Goal: Task Accomplishment & Management: Manage account settings

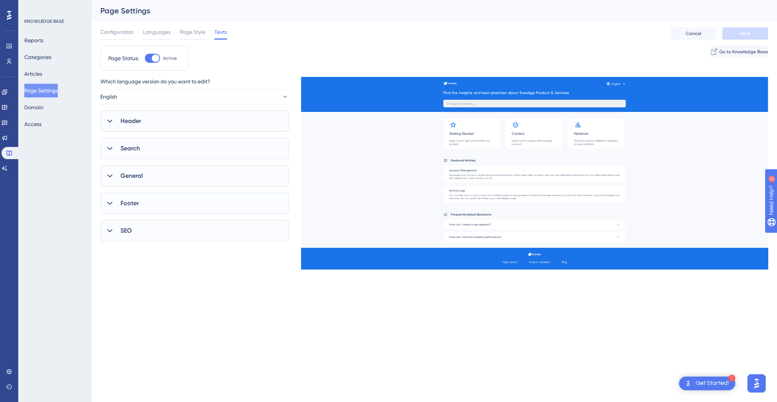
click at [140, 125] on span "Header" at bounding box center [131, 120] width 21 height 9
click at [138, 218] on span "Search" at bounding box center [130, 214] width 19 height 9
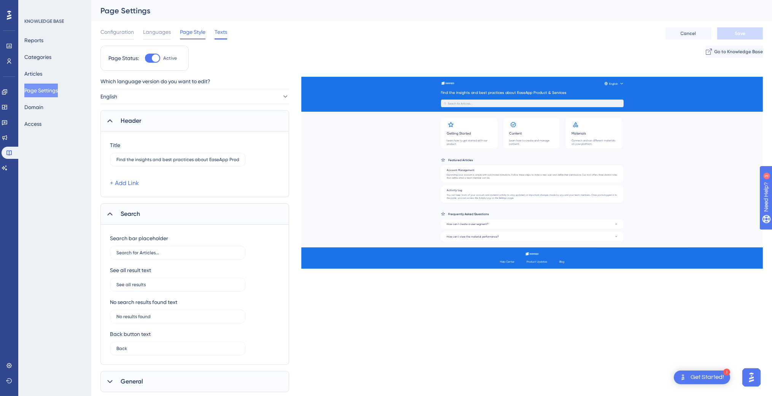
click at [189, 33] on span "Page Style" at bounding box center [192, 31] width 25 height 9
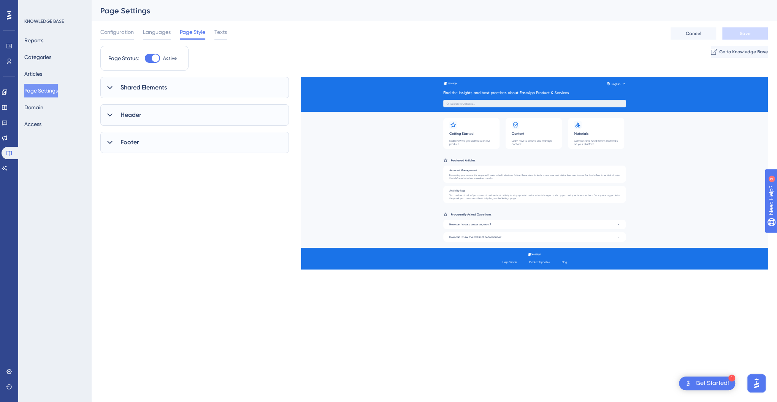
click at [158, 89] on span "Shared Elements" at bounding box center [144, 87] width 46 height 9
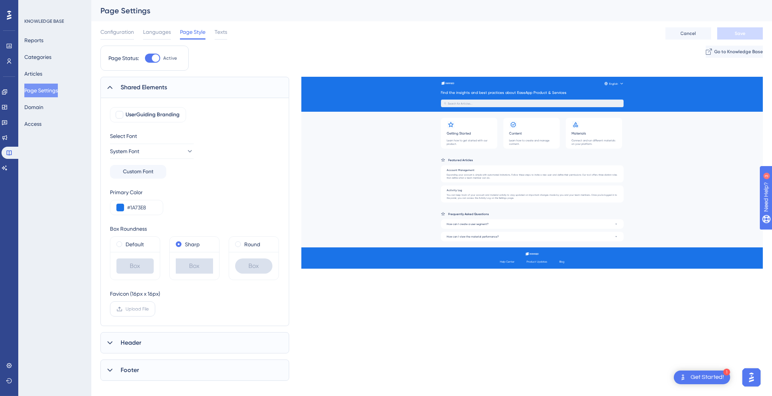
click at [138, 307] on span "Upload File" at bounding box center [137, 309] width 23 height 6
click at [149, 309] on input "Upload File" at bounding box center [149, 309] width 0 height 0
click at [107, 87] on icon at bounding box center [110, 88] width 8 height 8
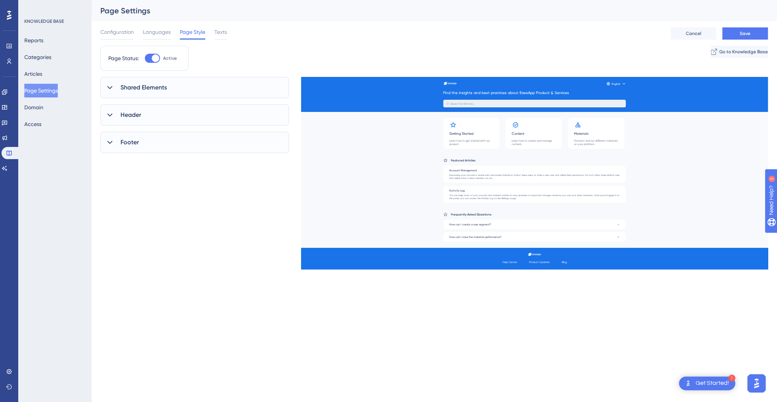
click at [111, 115] on icon at bounding box center [109, 114] width 5 height 3
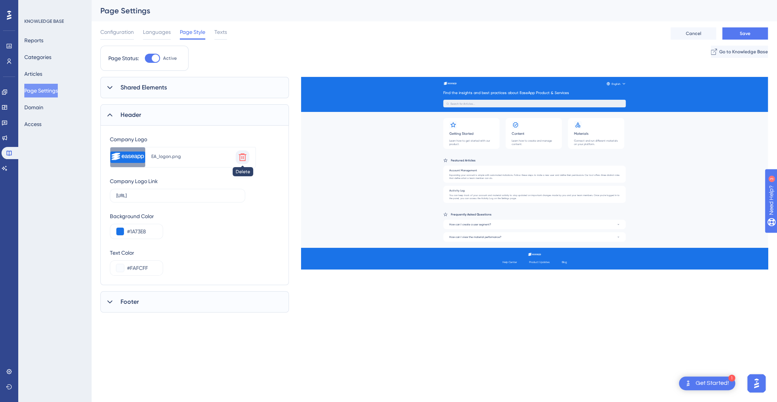
click at [245, 156] on icon at bounding box center [242, 157] width 9 height 9
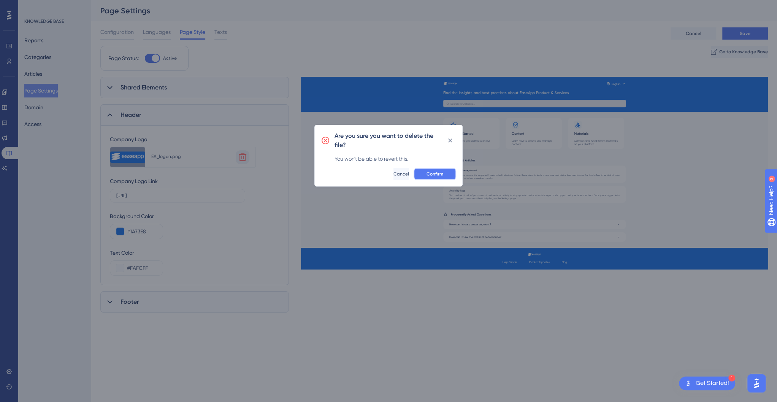
click at [427, 173] on span "Confirm" at bounding box center [435, 174] width 17 height 6
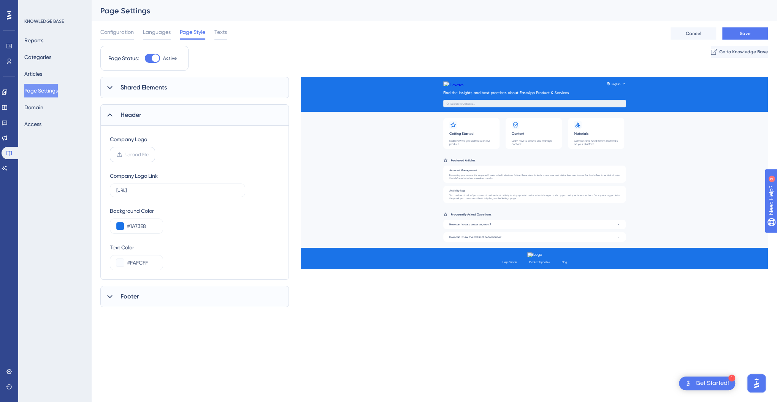
click at [129, 154] on span "Upload File" at bounding box center [137, 154] width 23 height 6
click at [149, 154] on input "Upload File" at bounding box center [149, 154] width 0 height 0
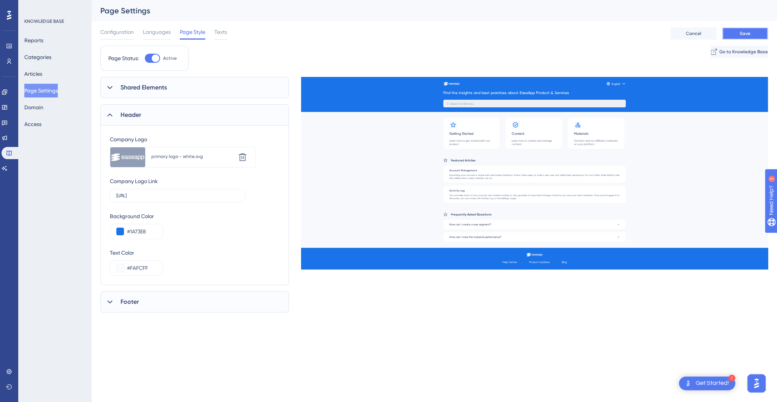
click at [735, 33] on button "Save" at bounding box center [746, 33] width 46 height 12
click at [164, 29] on span "Languages" at bounding box center [157, 31] width 28 height 9
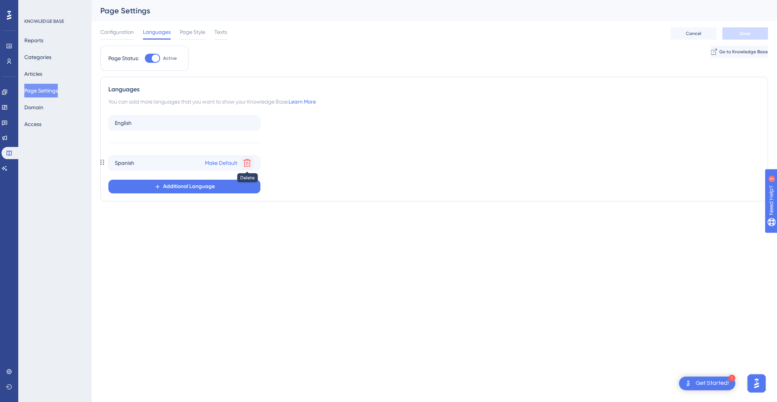
click at [246, 165] on icon at bounding box center [247, 162] width 9 height 9
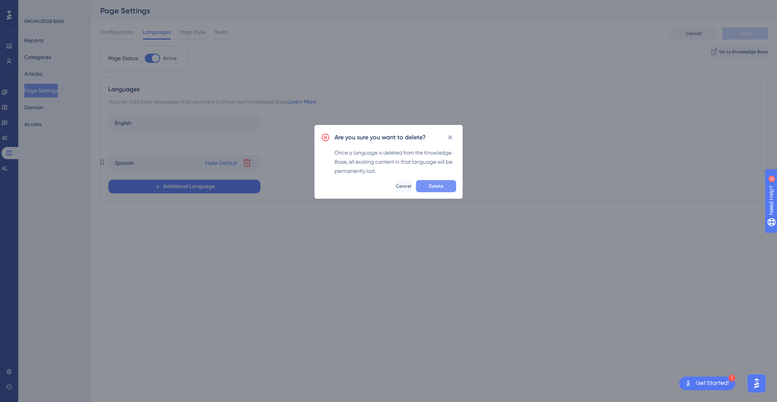
click at [439, 186] on span "Delete" at bounding box center [436, 186] width 14 height 6
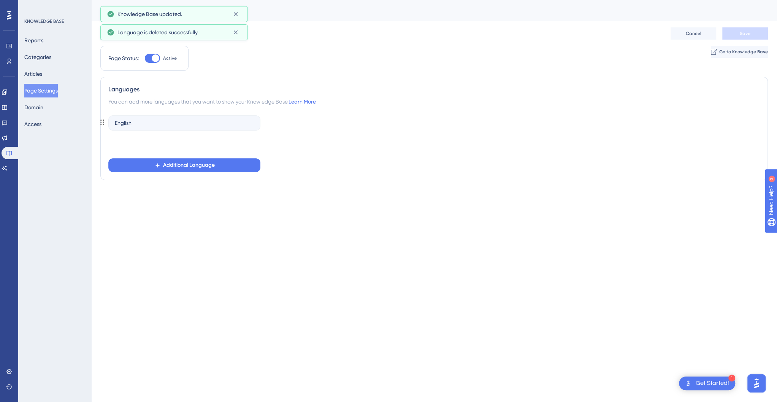
click at [234, 124] on div "English" at bounding box center [184, 122] width 152 height 15
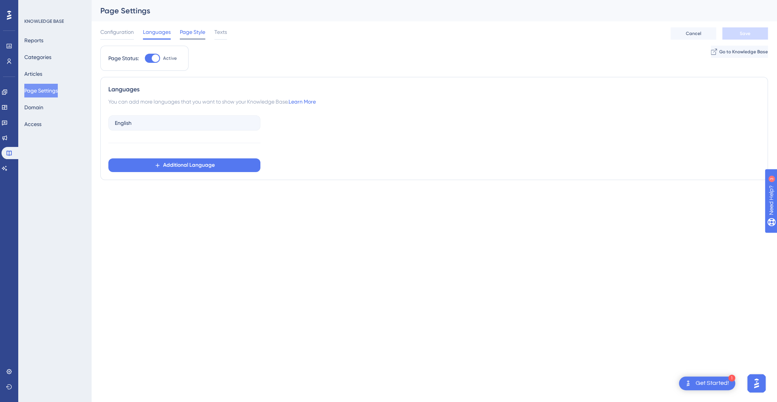
click at [195, 29] on span "Page Style" at bounding box center [192, 31] width 25 height 9
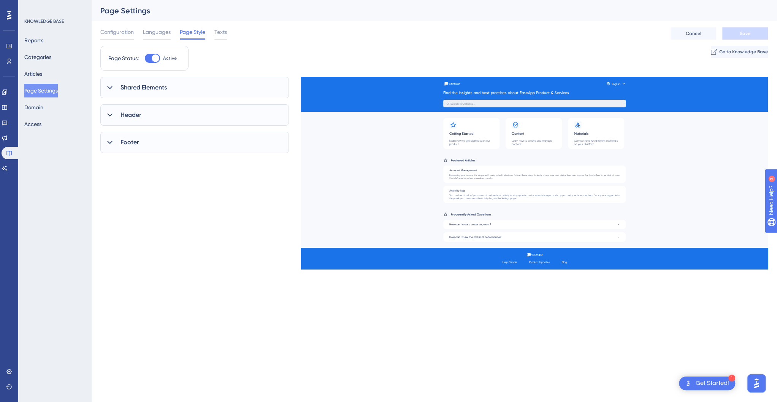
click at [170, 116] on div "Header" at bounding box center [194, 114] width 189 height 21
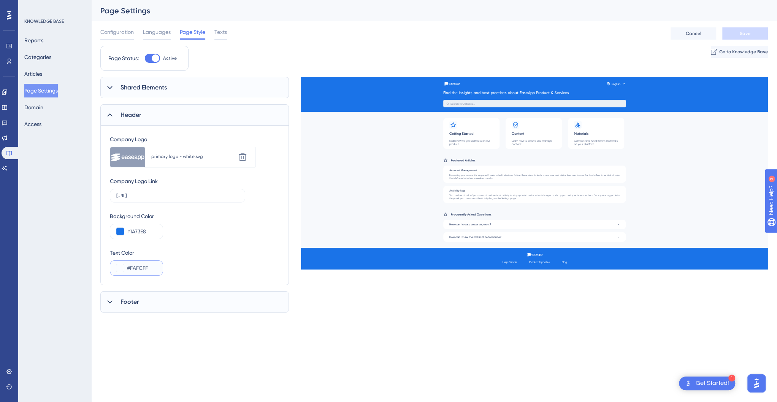
click at [152, 269] on input "#FAFCFF" at bounding box center [142, 267] width 30 height 9
drag, startPoint x: 152, startPoint y: 269, endPoint x: 122, endPoint y: 262, distance: 30.1
click at [122, 262] on div "#FAFCFF" at bounding box center [136, 267] width 53 height 15
type input "#FFFFFF"
click at [746, 35] on span "Save" at bounding box center [745, 33] width 11 height 6
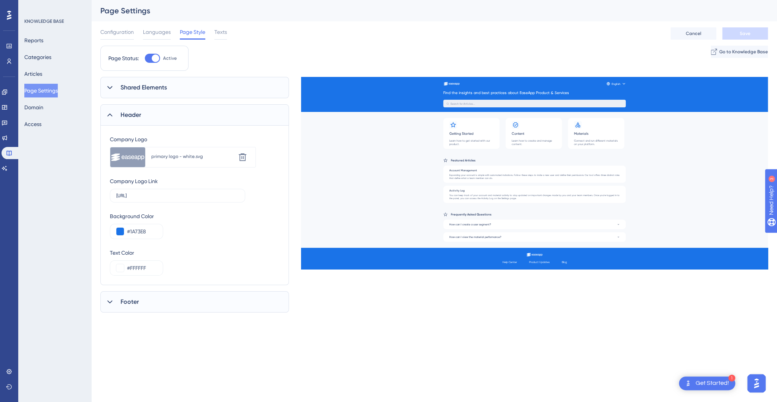
click at [176, 305] on div "Footer" at bounding box center [194, 301] width 189 height 21
click at [146, 89] on span "Shared Elements" at bounding box center [144, 87] width 46 height 9
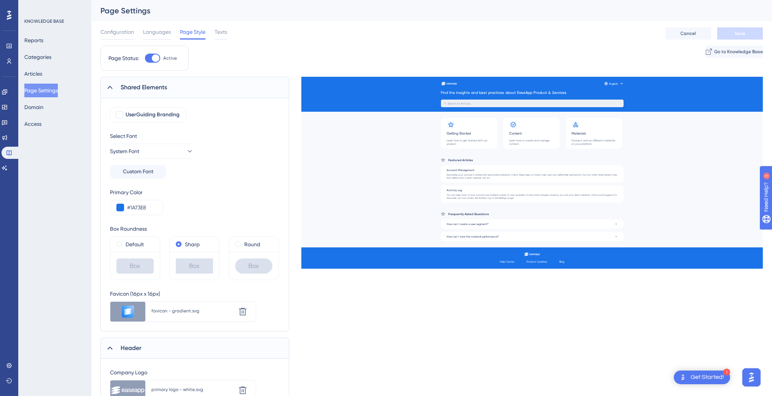
click at [55, 91] on button "Page Settings" at bounding box center [40, 91] width 33 height 14
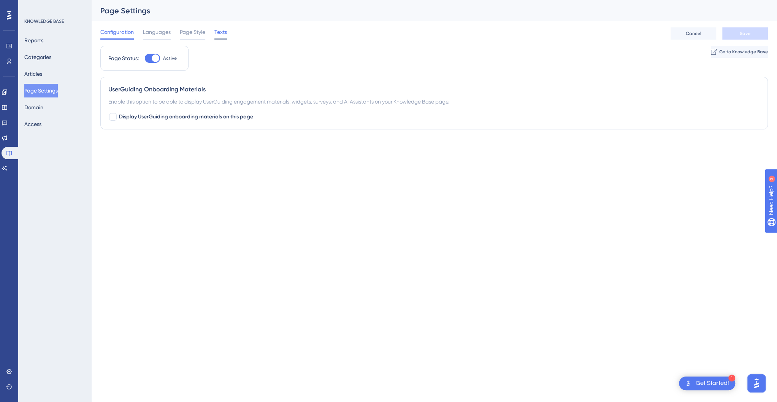
click at [218, 30] on span "Texts" at bounding box center [221, 31] width 13 height 9
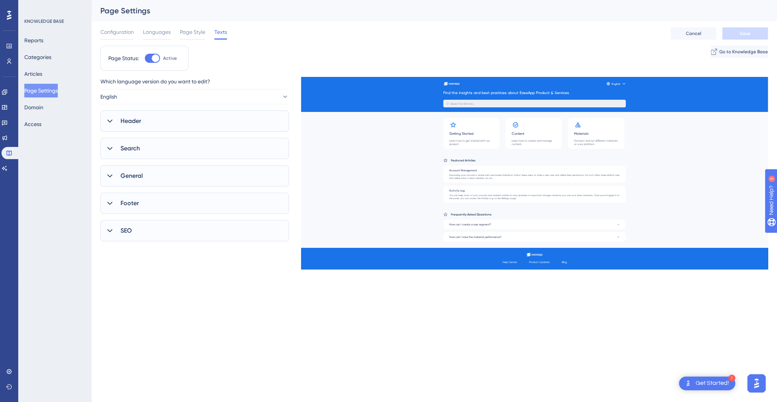
click at [113, 202] on icon at bounding box center [110, 203] width 8 height 8
drag, startPoint x: 238, startPoint y: 275, endPoint x: 150, endPoint y: 265, distance: 88.5
click at [150, 265] on div "[PERSON_NAME] Product Updates 0 Url [URL]" at bounding box center [193, 268] width 167 height 26
paste input "text"
type input "[URL]"
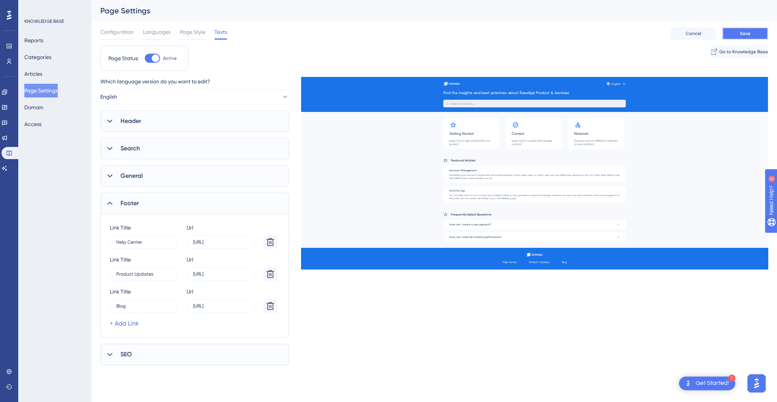
click at [748, 35] on span "Save" at bounding box center [745, 33] width 11 height 6
click at [109, 119] on icon at bounding box center [110, 121] width 8 height 8
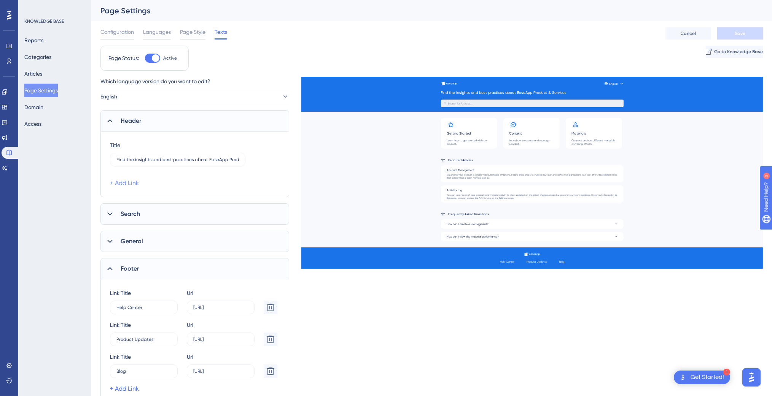
click at [134, 184] on link "+ Add Link" at bounding box center [124, 183] width 29 height 9
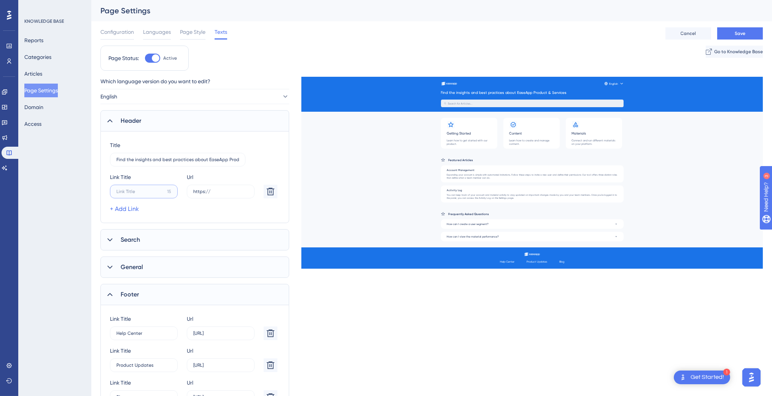
click at [154, 193] on input "15" at bounding box center [140, 191] width 48 height 5
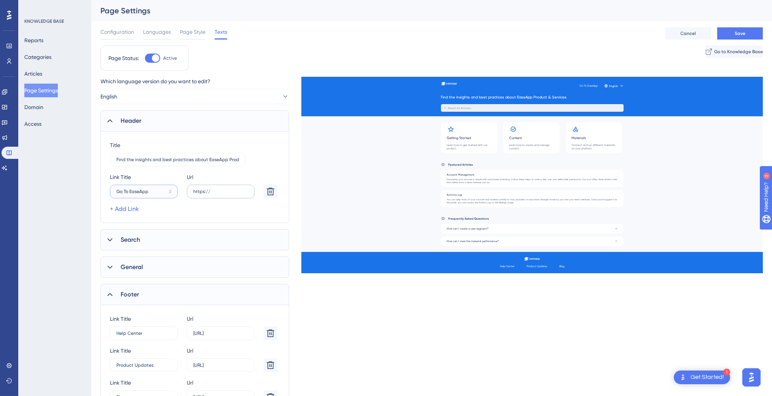
type input "Go To EaseApp"
click at [231, 195] on label "https://" at bounding box center [221, 192] width 68 height 14
click at [231, 194] on input "https://" at bounding box center [220, 191] width 55 height 5
drag, startPoint x: 230, startPoint y: 193, endPoint x: 144, endPoint y: 182, distance: 86.6
click at [144, 182] on div "[PERSON_NAME] Go To EaseApp 2 Url https://" at bounding box center [193, 186] width 167 height 26
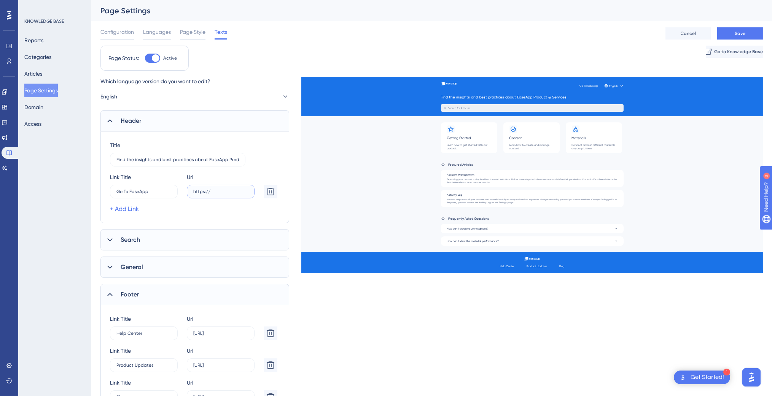
paste input "text"
type input "[URL]"
click at [755, 31] on button "Save" at bounding box center [740, 33] width 46 height 12
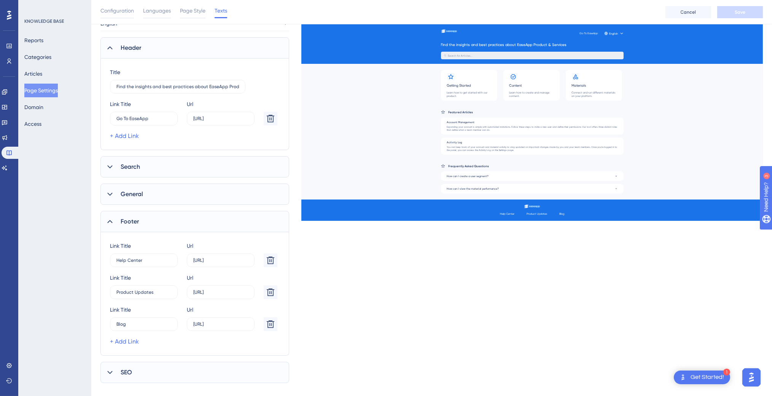
scroll to position [87, 0]
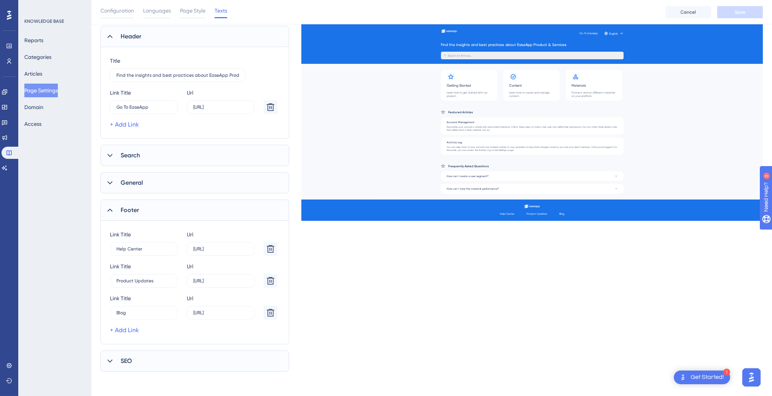
click at [124, 154] on span "Search" at bounding box center [130, 155] width 19 height 9
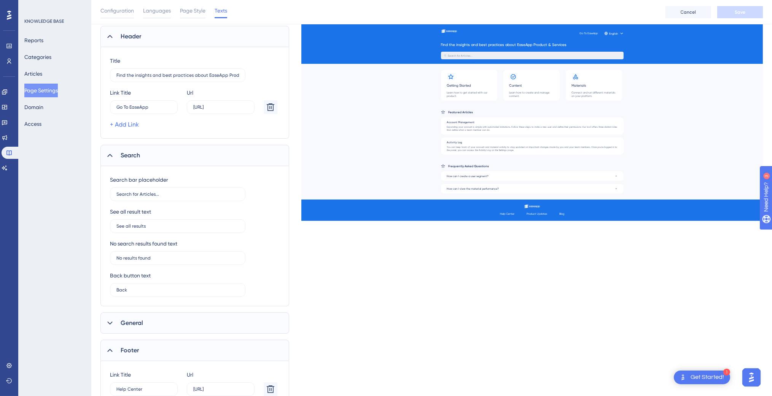
click at [145, 321] on div "General" at bounding box center [194, 323] width 189 height 21
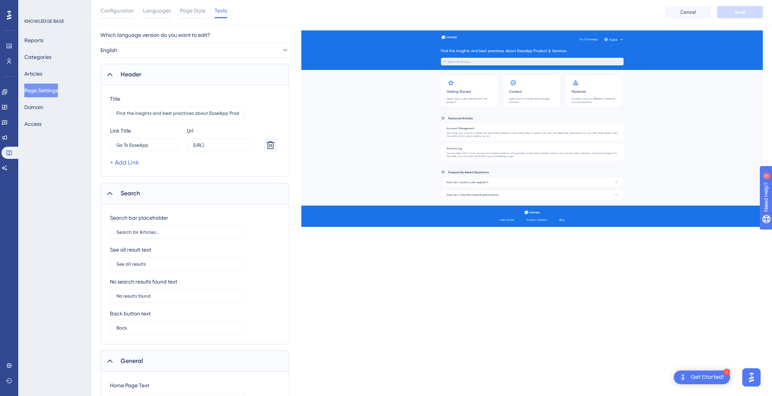
scroll to position [0, 0]
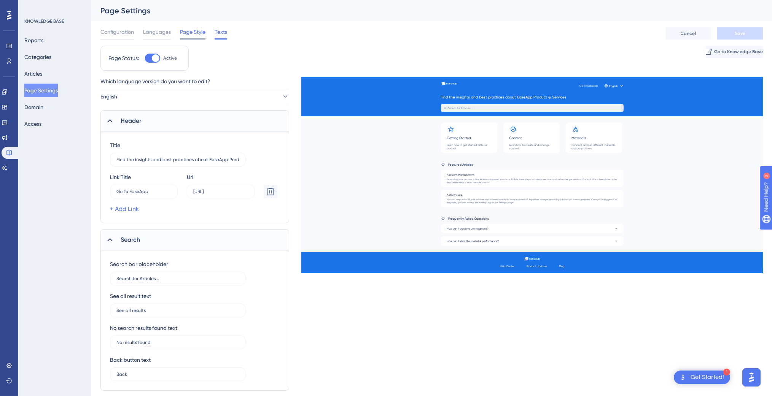
click at [196, 34] on span "Page Style" at bounding box center [192, 31] width 25 height 9
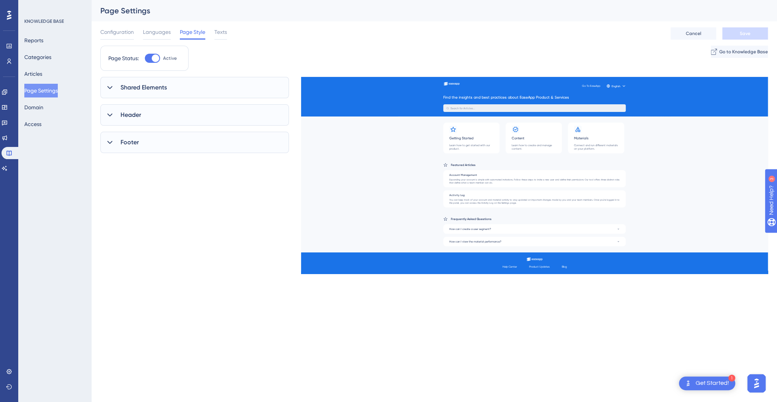
click at [111, 88] on icon at bounding box center [110, 88] width 8 height 8
